Goal: Information Seeking & Learning: Find specific fact

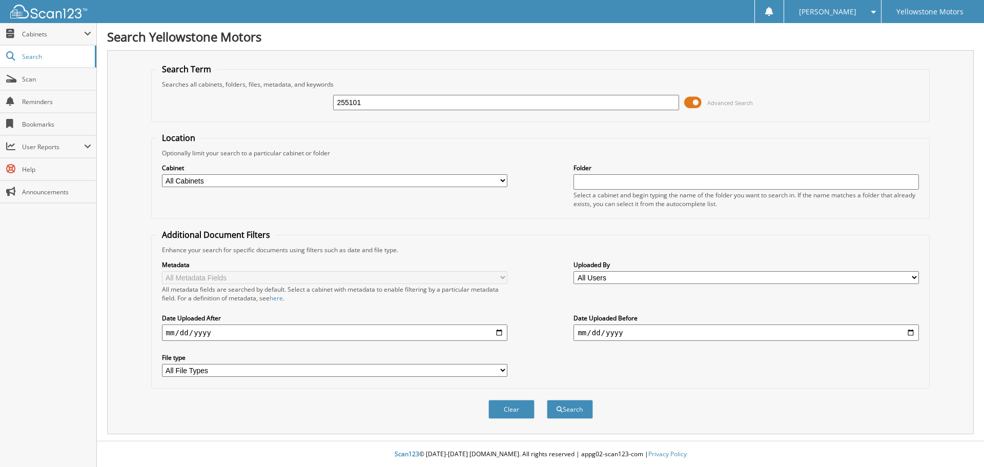
type input "255101"
click at [547, 400] on button "Search" at bounding box center [570, 409] width 46 height 19
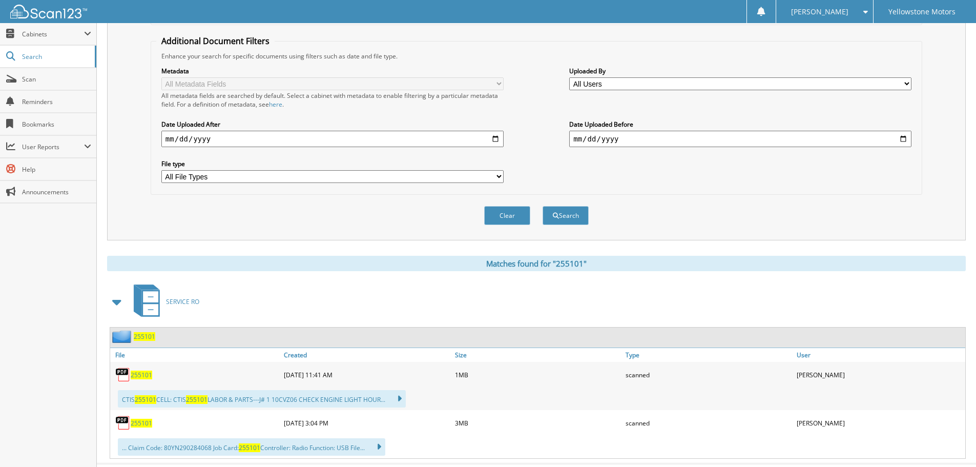
scroll to position [217, 0]
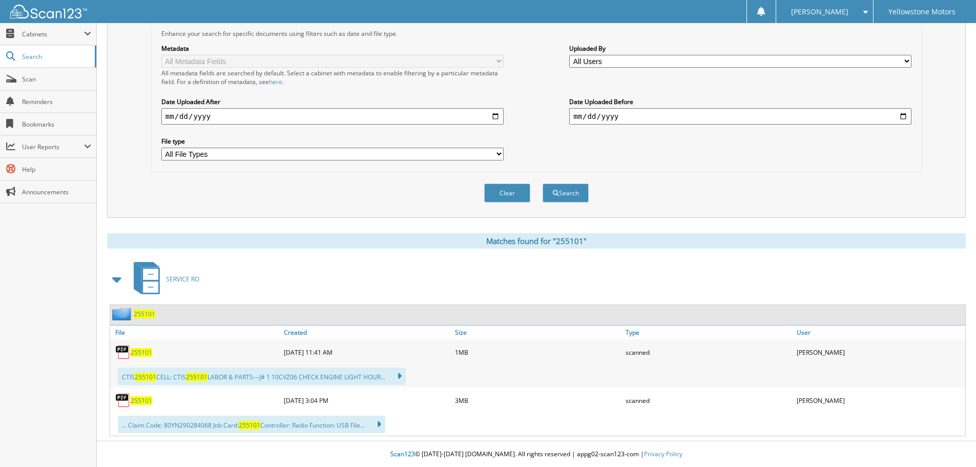
click at [143, 403] on span "255101" at bounding box center [142, 400] width 22 height 9
